Goal: Task Accomplishment & Management: Complete application form

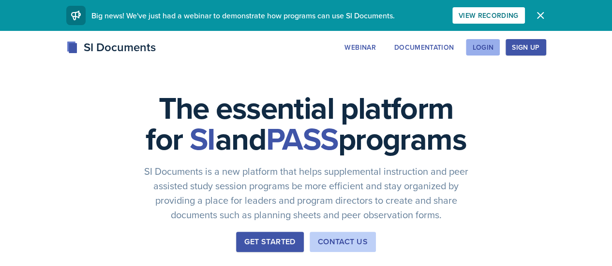
click at [493, 49] on div "Login" at bounding box center [482, 48] width 21 height 8
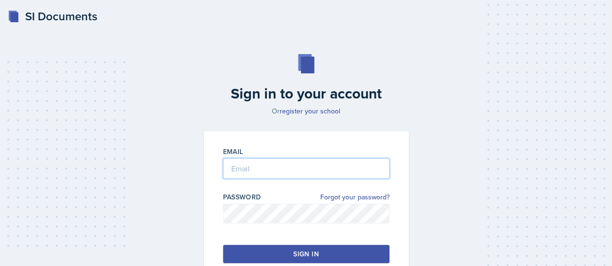
type input "[EMAIL_ADDRESS][DOMAIN_NAME]"
click at [276, 173] on input "[EMAIL_ADDRESS][DOMAIN_NAME]" at bounding box center [306, 169] width 166 height 20
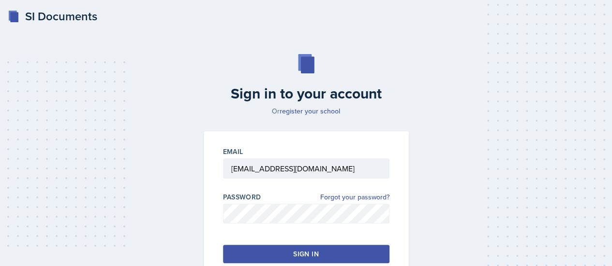
click at [268, 259] on button "Sign in" at bounding box center [306, 254] width 166 height 18
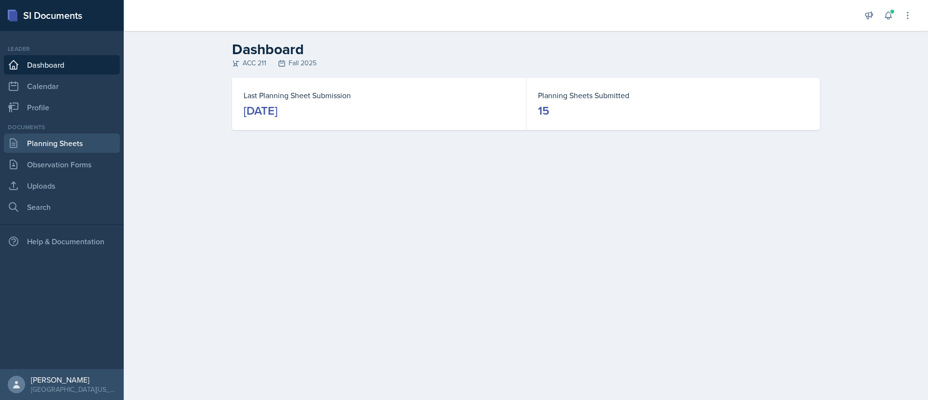
click at [61, 139] on link "Planning Sheets" at bounding box center [62, 142] width 116 height 19
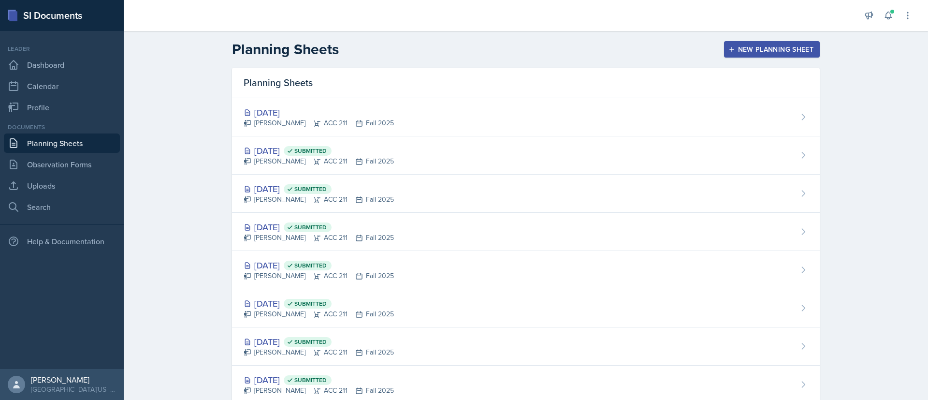
click at [618, 45] on div "New Planning Sheet" at bounding box center [772, 49] width 83 height 8
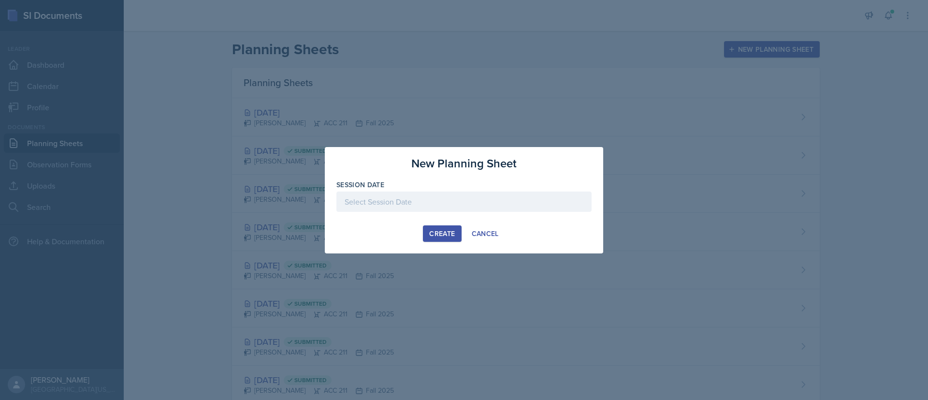
click at [427, 196] on div at bounding box center [464, 201] width 255 height 20
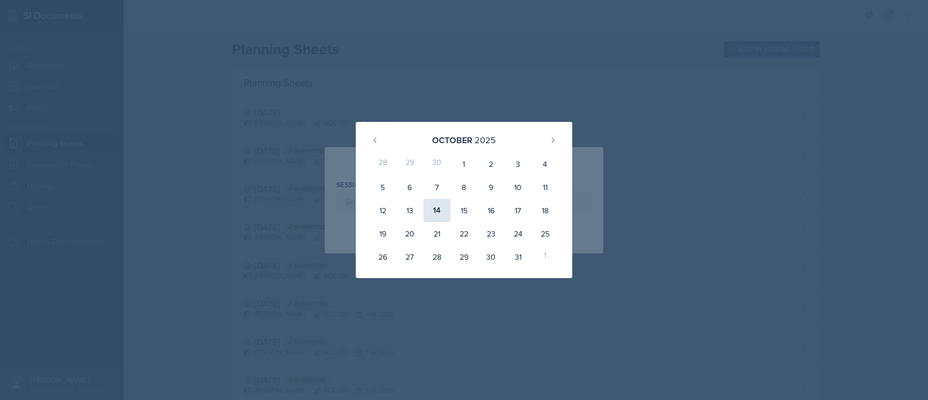
click at [440, 205] on div "14" at bounding box center [437, 210] width 27 height 23
type input "[DATE]"
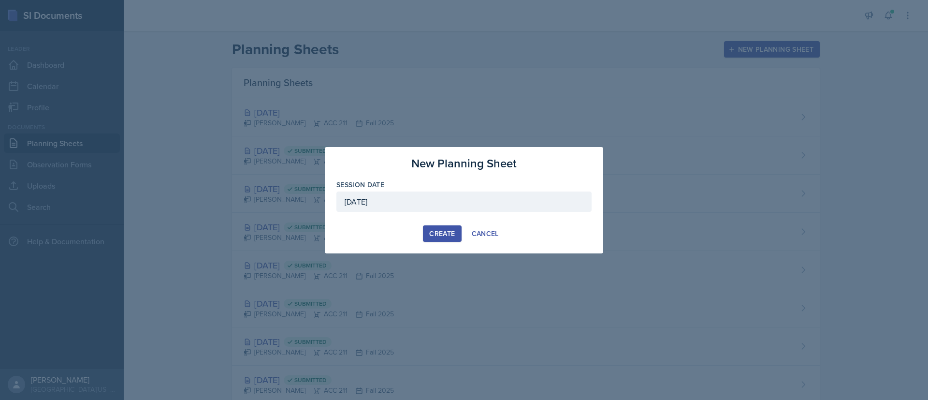
click at [445, 232] on div "Create" at bounding box center [442, 234] width 26 height 8
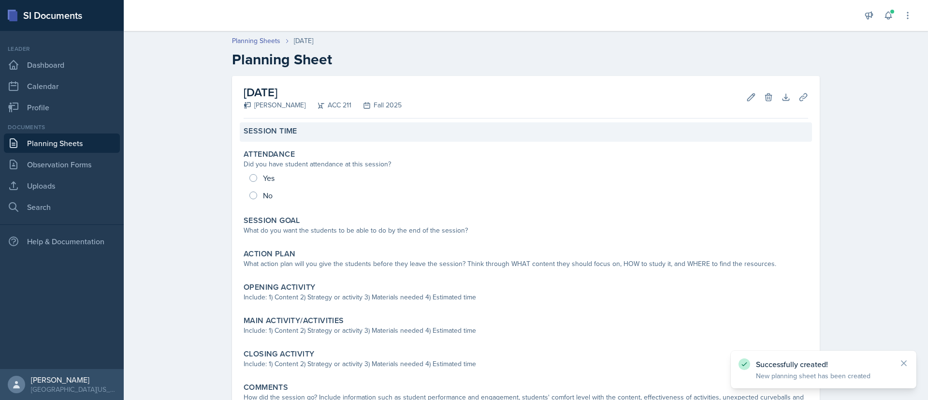
click at [303, 131] on div "Session Time" at bounding box center [526, 131] width 565 height 10
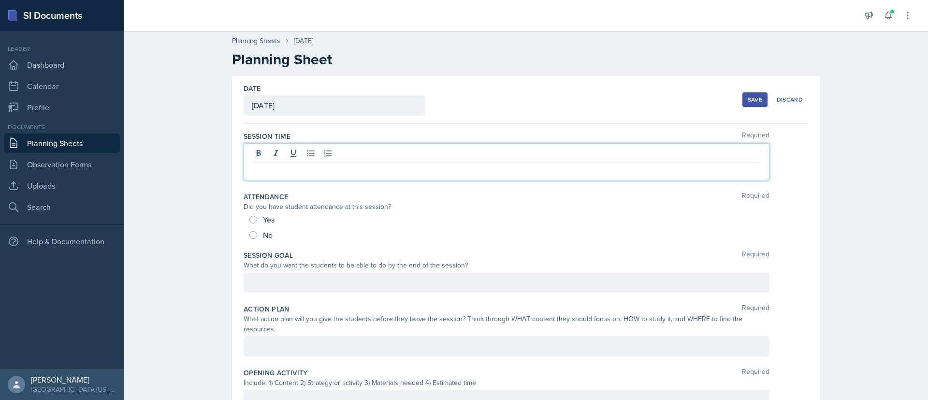
click at [308, 156] on div at bounding box center [507, 161] width 526 height 37
click at [304, 266] on div at bounding box center [507, 282] width 526 height 20
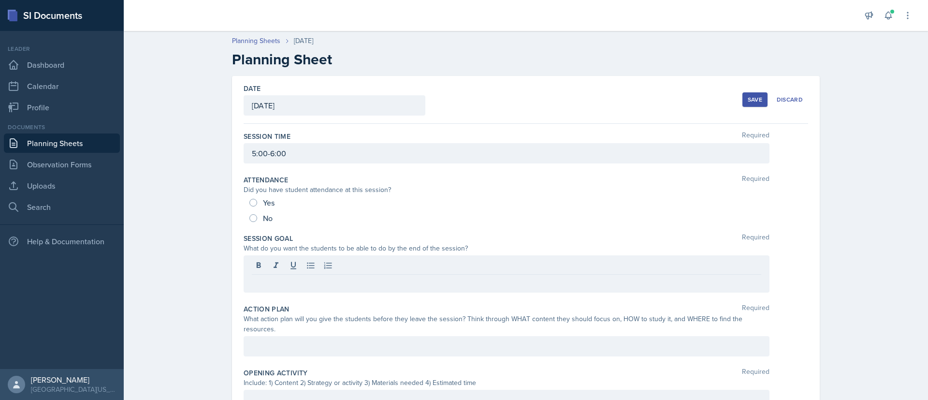
click at [287, 266] on p at bounding box center [507, 283] width 510 height 12
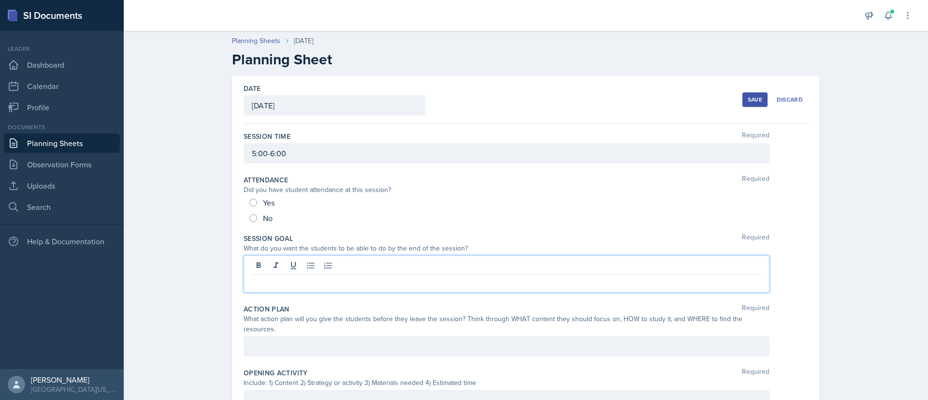
paste div
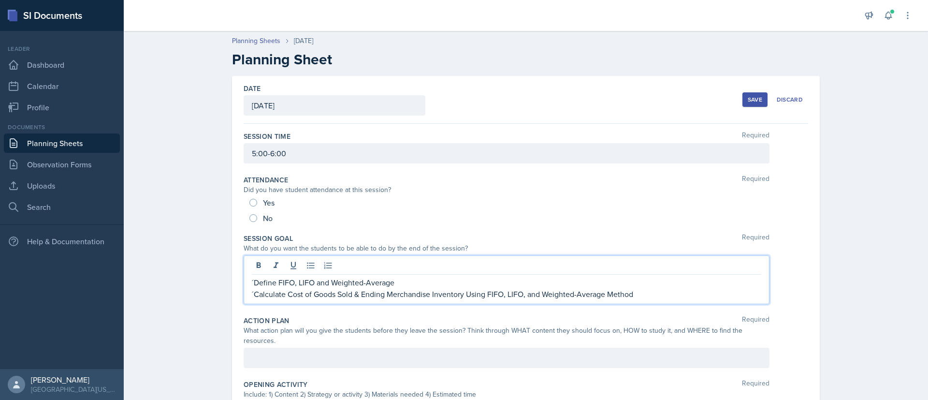
click at [252, 266] on p "´Define FIFO, LIFO and Weighted-Average" at bounding box center [507, 283] width 510 height 12
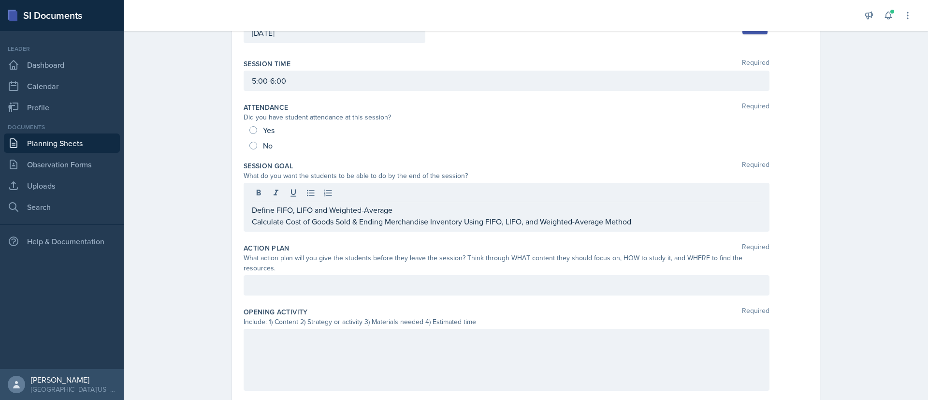
click at [281, 266] on p at bounding box center [507, 285] width 510 height 12
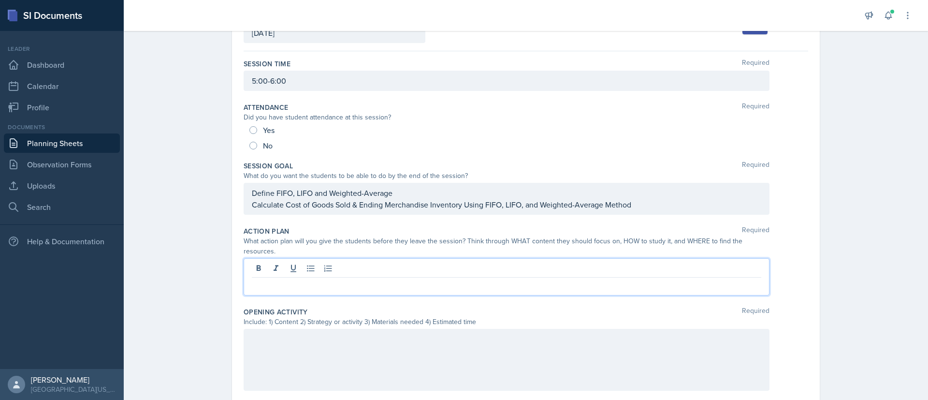
paste div
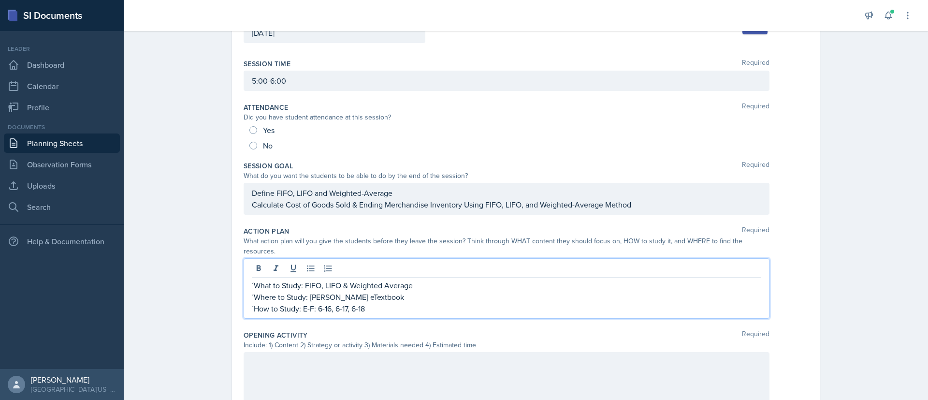
click at [252, 266] on p "´What to Study: FIFO, LIFO & Weighted Average" at bounding box center [507, 285] width 510 height 12
click at [252, 266] on p "´Where to Study: [PERSON_NAME] eTextbook" at bounding box center [507, 297] width 510 height 12
click at [252, 266] on p "´How to Study: E-F: 6-16, 6-17, 6-18" at bounding box center [507, 309] width 510 height 12
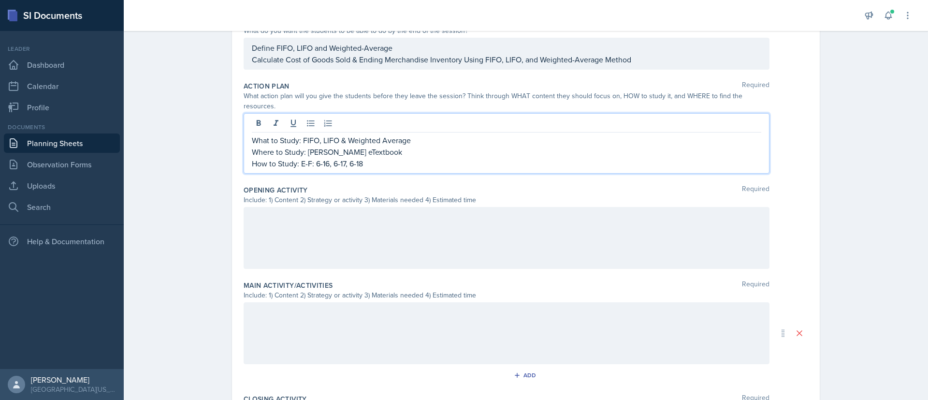
click at [335, 225] on div at bounding box center [507, 238] width 526 height 62
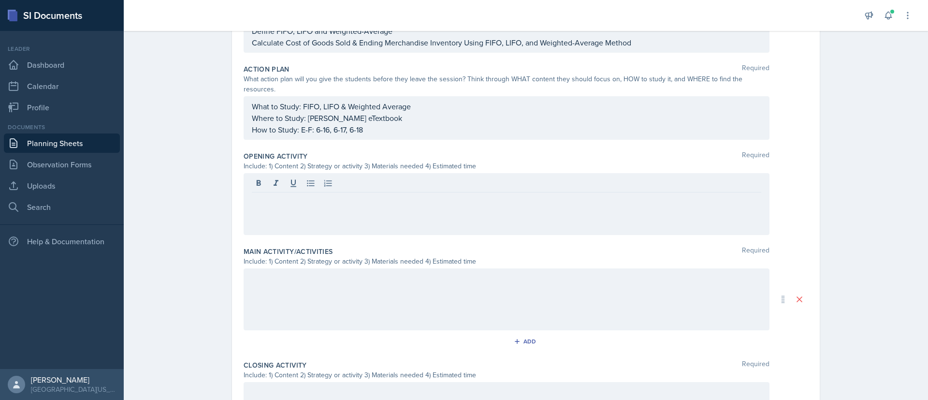
click at [319, 182] on div at bounding box center [507, 184] width 510 height 16
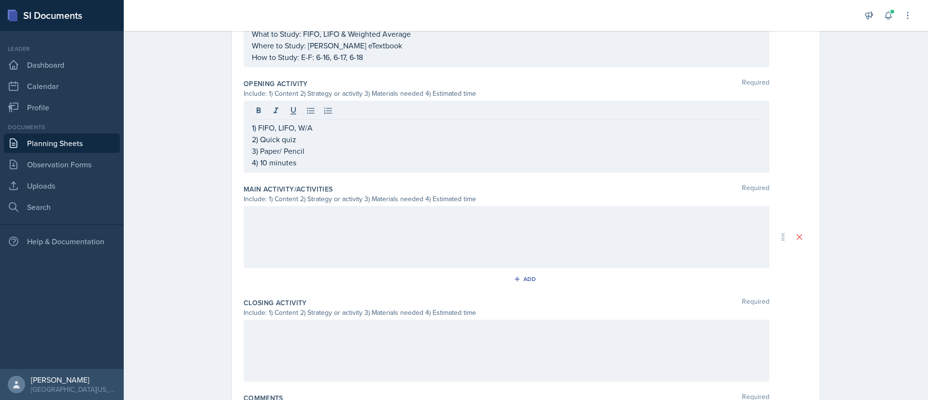
click at [310, 221] on div at bounding box center [507, 237] width 526 height 62
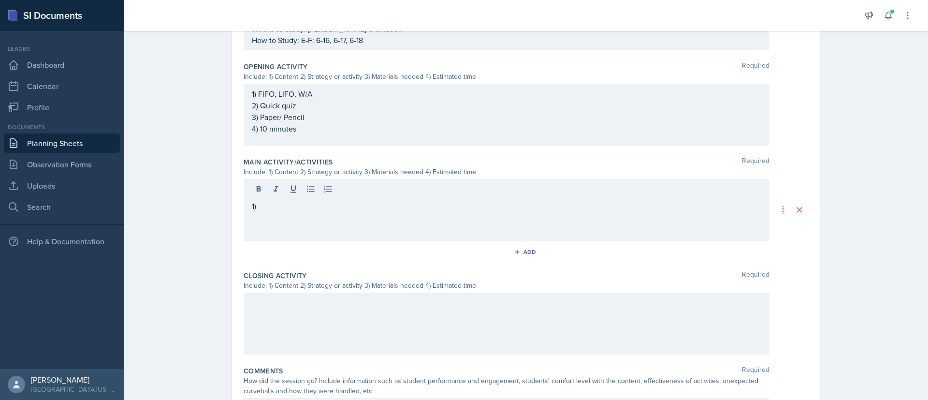
drag, startPoint x: 313, startPoint y: 76, endPoint x: 272, endPoint y: 84, distance: 41.8
click at [272, 84] on div "1) FIFO, LIFO, W/A 2) Quick quiz 3) Paper/ Pencil 4) 10 minutes" at bounding box center [507, 115] width 526 height 62
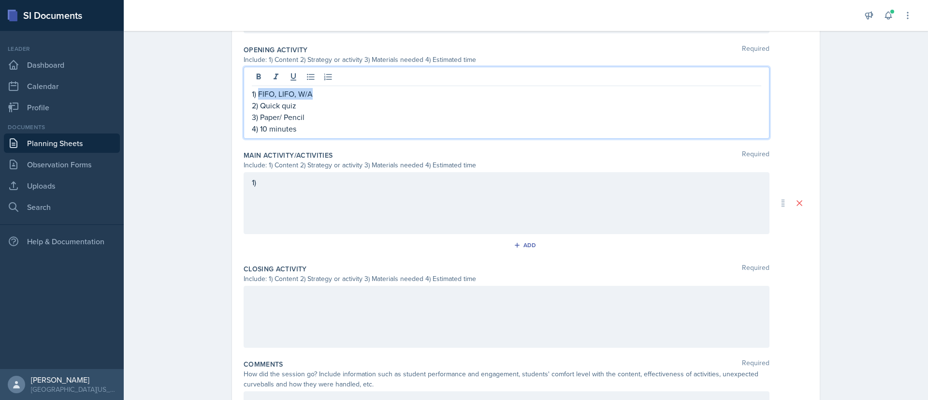
drag, startPoint x: 308, startPoint y: 82, endPoint x: 253, endPoint y: 82, distance: 54.6
click at [253, 88] on p "1) FIFO, LIFO, W/A" at bounding box center [507, 94] width 510 height 12
copy p "FIFO, LIFO, W/A"
click at [279, 176] on div "1)" at bounding box center [507, 203] width 526 height 62
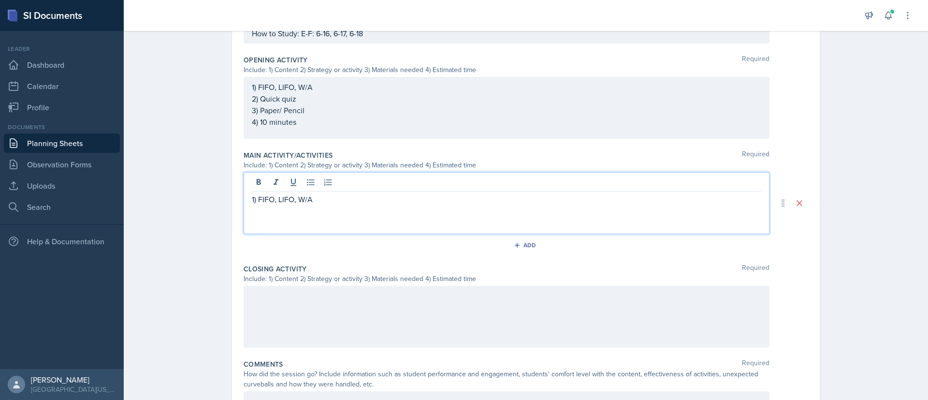
click at [280, 206] on div "1) FIFO, LIFO, W/A" at bounding box center [507, 203] width 526 height 62
click at [334, 202] on div "1) FIFO, LIFO, W/A" at bounding box center [507, 203] width 526 height 62
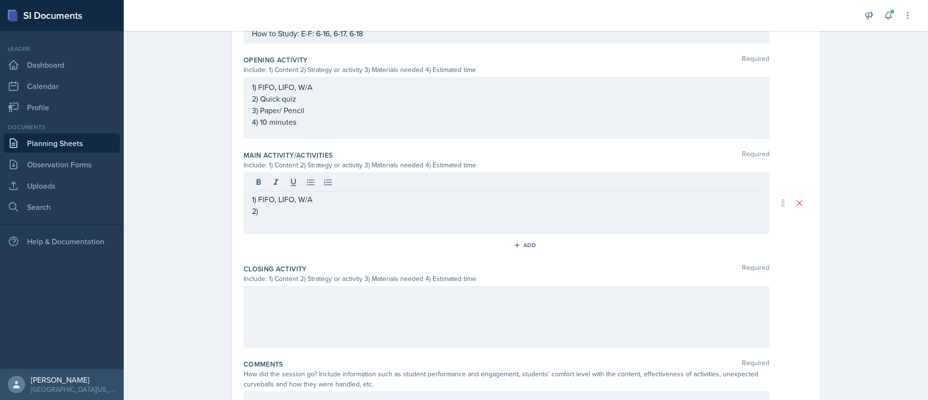
click at [296, 205] on p "2)" at bounding box center [507, 211] width 510 height 12
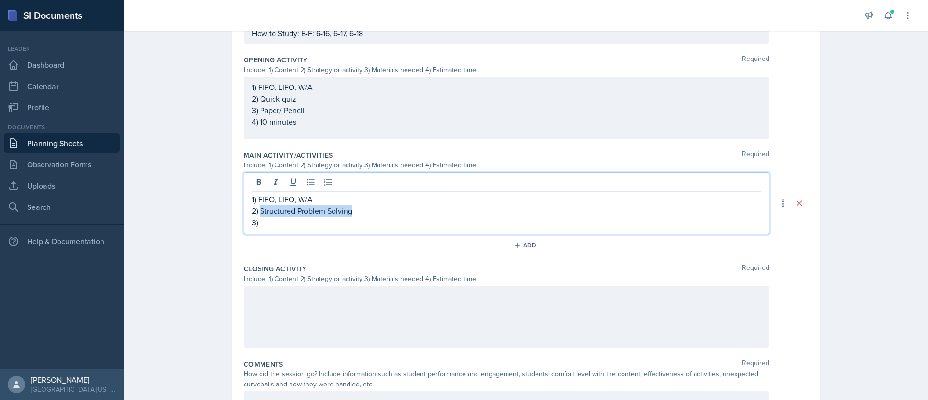
drag, startPoint x: 354, startPoint y: 203, endPoint x: 255, endPoint y: 196, distance: 98.8
click at [255, 205] on p "2) Structured Problem Solving" at bounding box center [507, 211] width 510 height 12
click at [269, 205] on p "2)" at bounding box center [507, 211] width 510 height 12
click at [366, 205] on p "2) Structured Problem solving" at bounding box center [507, 211] width 510 height 12
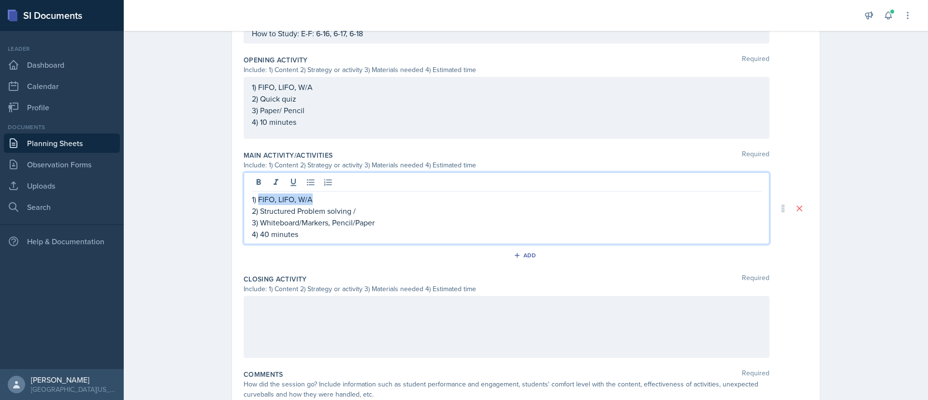
drag, startPoint x: 308, startPoint y: 194, endPoint x: 254, endPoint y: 189, distance: 53.9
click at [254, 193] on p "1) FIFO, LIFO, W/A" at bounding box center [507, 199] width 510 height 12
copy p "FIFO, LIFO, W/A"
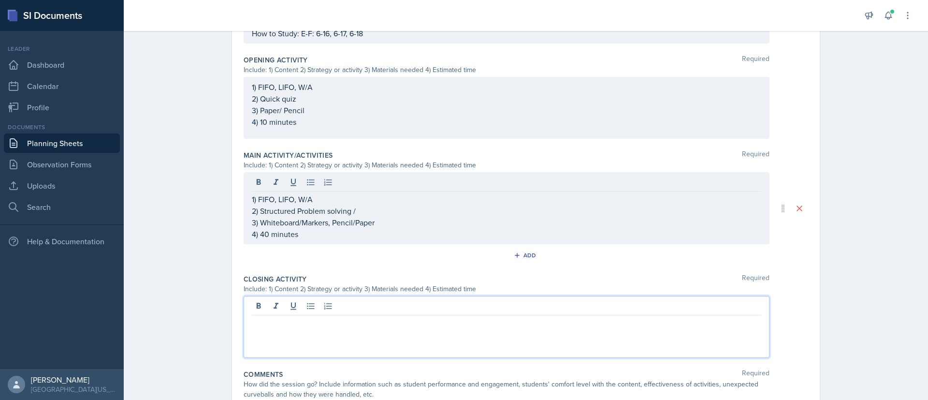
click at [296, 266] on div at bounding box center [507, 327] width 526 height 62
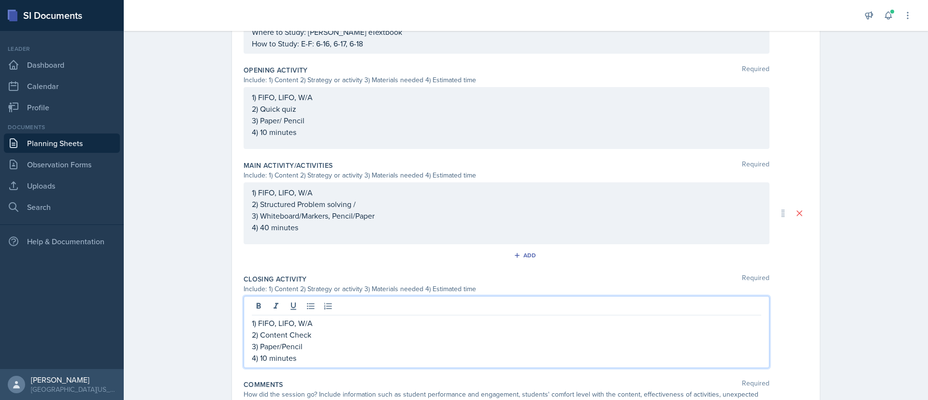
scroll to position [381, 0]
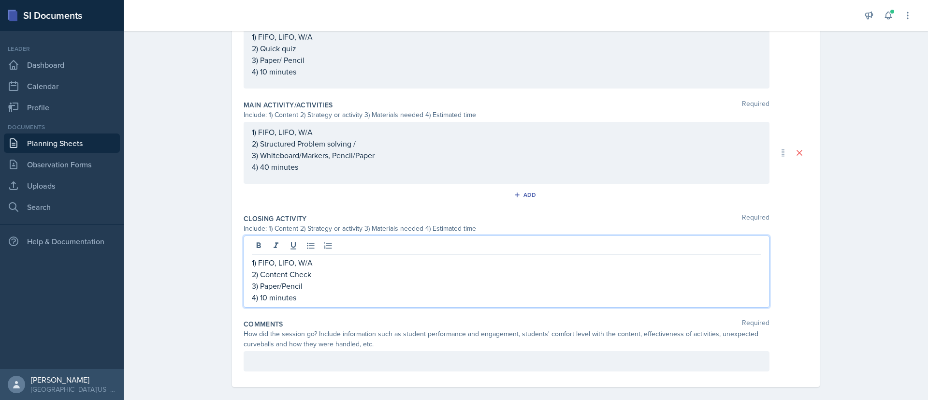
click at [423, 266] on div at bounding box center [507, 361] width 526 height 20
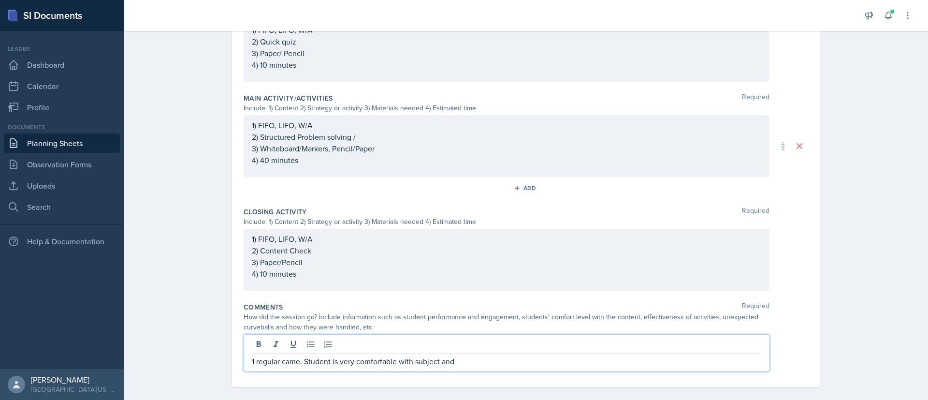
click at [299, 266] on p "1 regular came. Student is very comfortable with subject and" at bounding box center [507, 361] width 510 height 12
click at [313, 266] on p "1 regular came. Palnned group activity couldn't be done so adapted to Student i…" at bounding box center [507, 361] width 510 height 12
click at [484, 266] on p "1 regular came. Planned group activity couldn't be done so adapted to Student i…" at bounding box center [507, 361] width 510 height 12
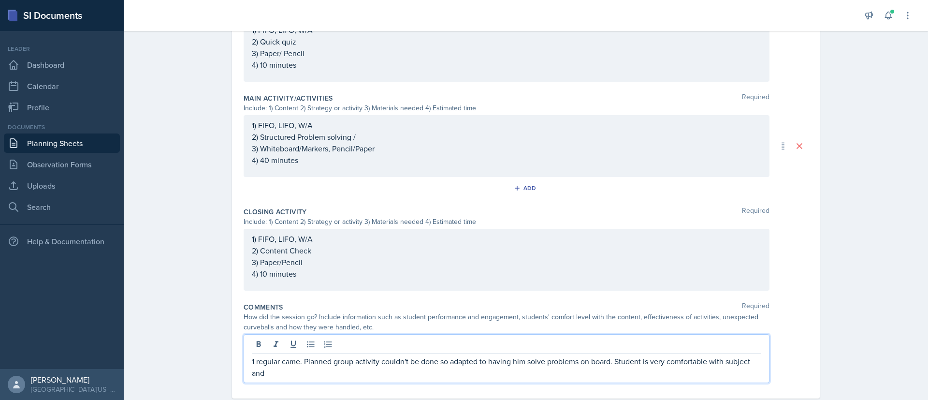
click at [510, 266] on p "1 regular came. Planned group activity couldn't be done so adapted to having hi…" at bounding box center [507, 366] width 510 height 23
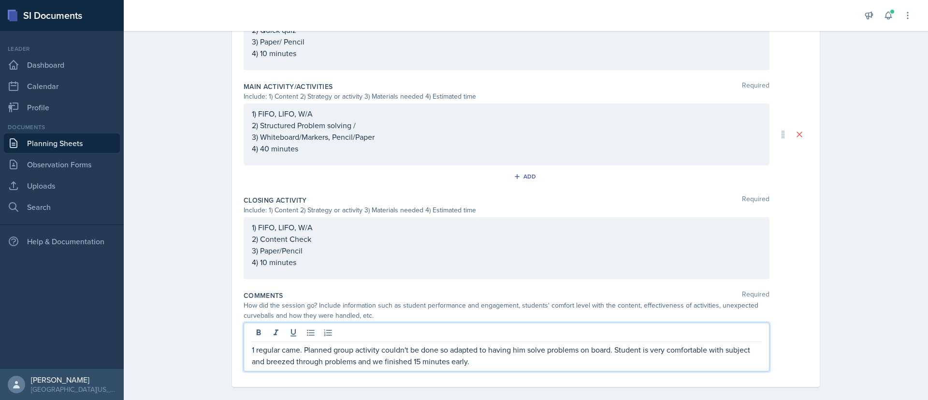
click at [518, 266] on div "1 regular came. Planned group activity couldn't be done so adapted to having hi…" at bounding box center [507, 347] width 526 height 49
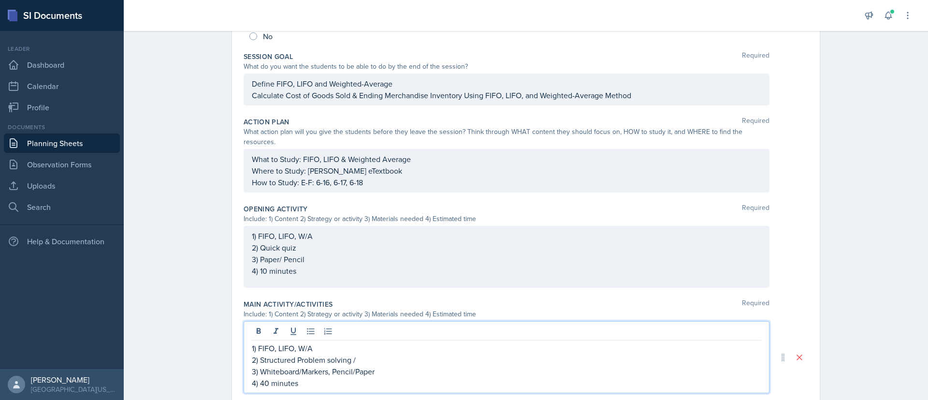
scroll to position [199, 0]
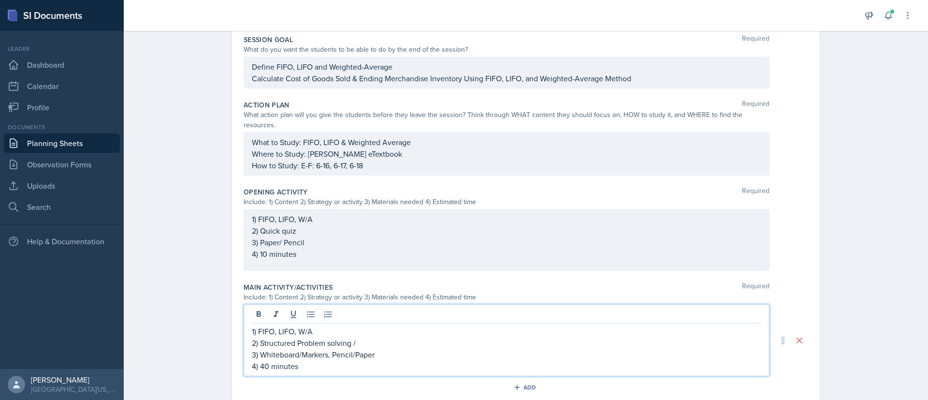
click at [370, 266] on p "2) Structured Problem solving /" at bounding box center [507, 343] width 510 height 12
click at [378, 266] on p "2) Structured Problem solving /" at bounding box center [507, 343] width 510 height 12
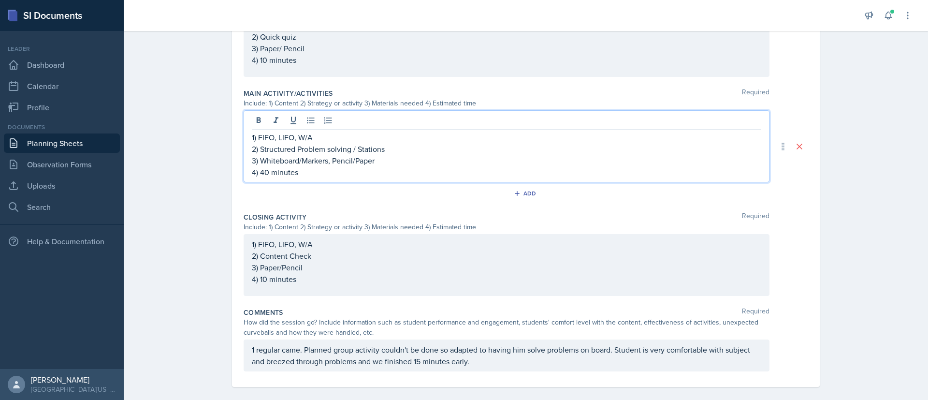
click at [524, 266] on p "1 regular came. Planned group activity couldn't be done so adapted to having hi…" at bounding box center [507, 355] width 510 height 23
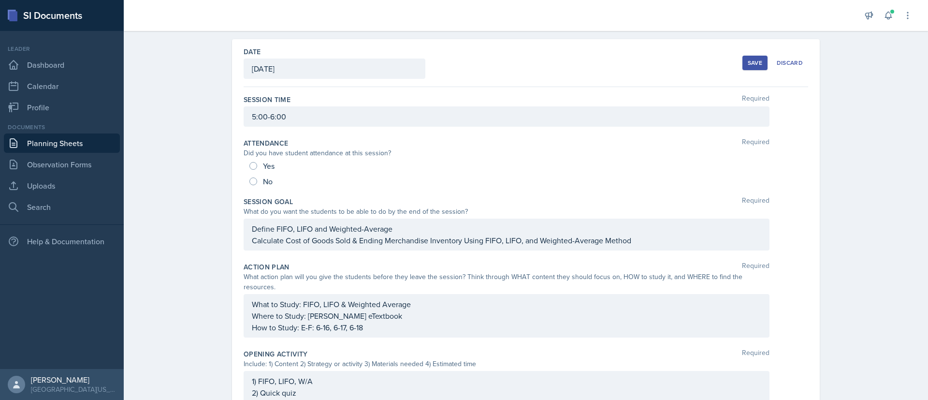
scroll to position [0, 0]
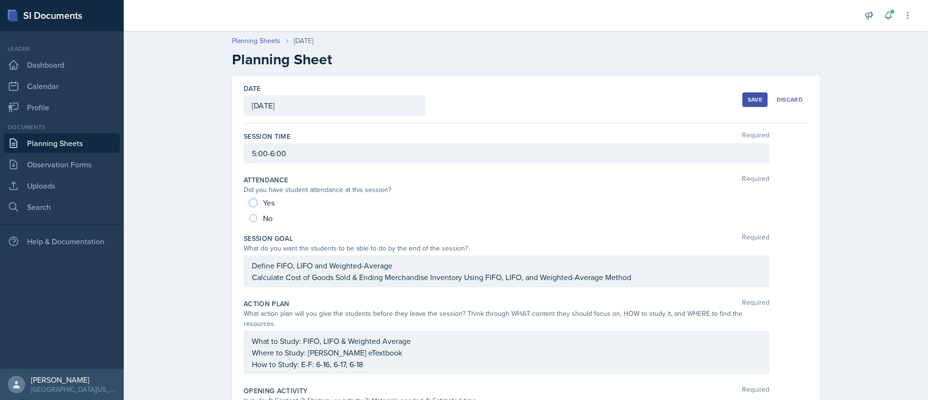
click at [249, 200] on input "Yes" at bounding box center [253, 203] width 8 height 8
radio input "true"
click at [618, 106] on button "Save" at bounding box center [755, 99] width 25 height 15
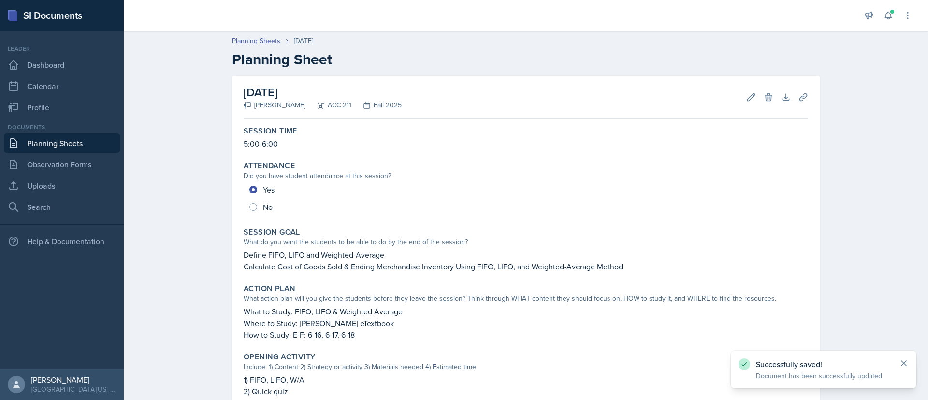
click at [618, 266] on icon at bounding box center [904, 363] width 10 height 10
drag, startPoint x: 853, startPoint y: 31, endPoint x: 889, endPoint y: 22, distance: 37.1
click at [618, 30] on div "Announcements New Announcement Title Message Create Notifications [DATE] 12:35 …" at bounding box center [526, 200] width 805 height 400
click at [557, 42] on div "Planning Sheets [DATE]" at bounding box center [526, 41] width 588 height 10
click at [49, 147] on link "Planning Sheets" at bounding box center [62, 142] width 116 height 19
